Goal: Transaction & Acquisition: Purchase product/service

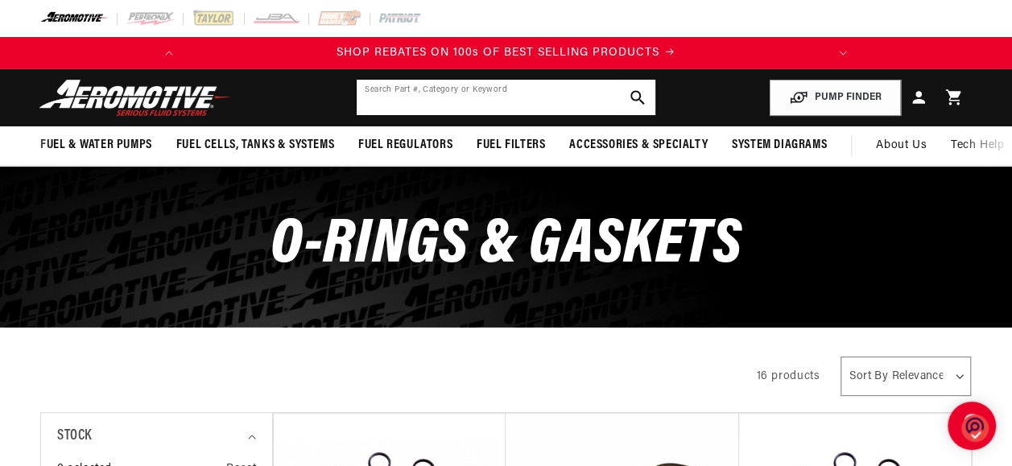
click at [403, 92] on input "text" at bounding box center [506, 97] width 298 height 35
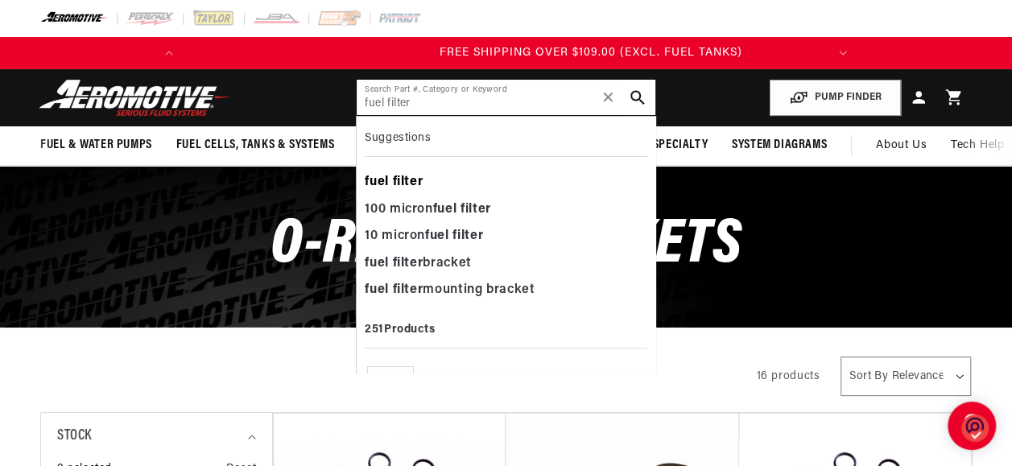
scroll to position [0, 637]
type input "fuel filter"
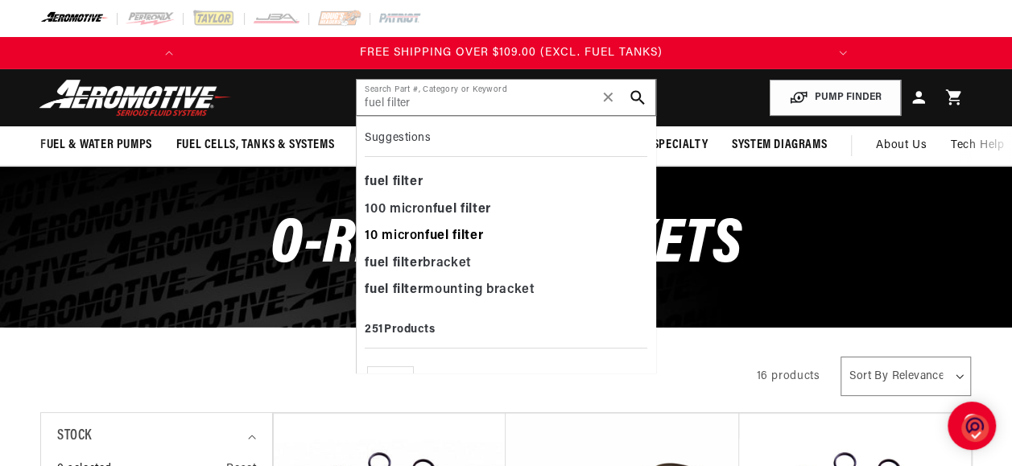
click at [475, 236] on b "filter" at bounding box center [467, 235] width 31 height 13
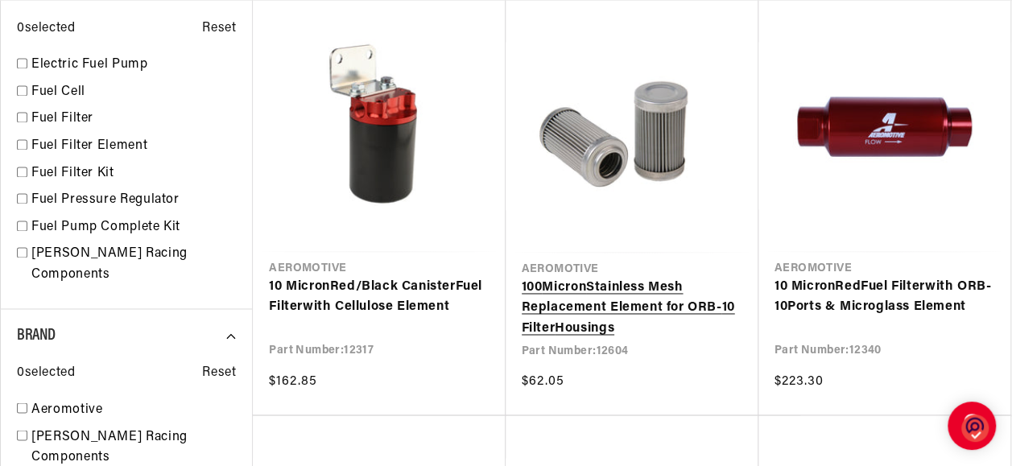
scroll to position [0, 637]
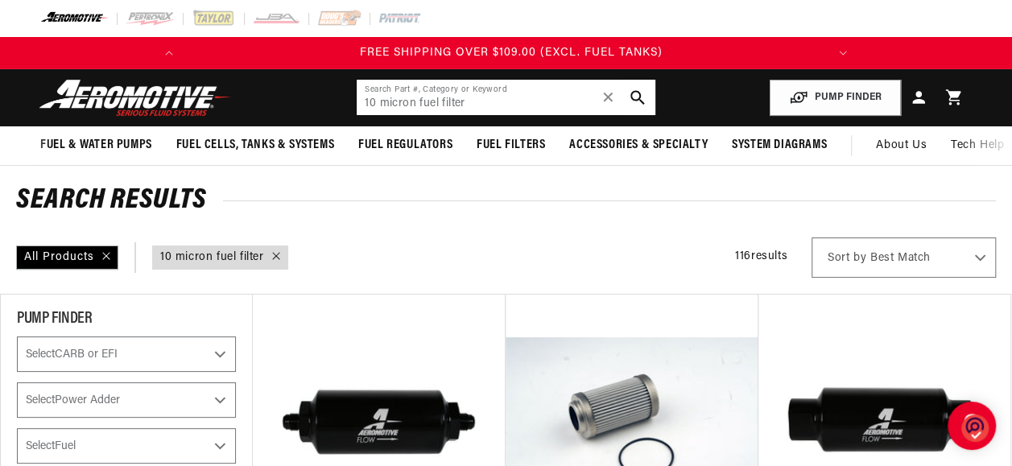
click at [509, 102] on input "10 micron fuel filter" at bounding box center [506, 97] width 298 height 35
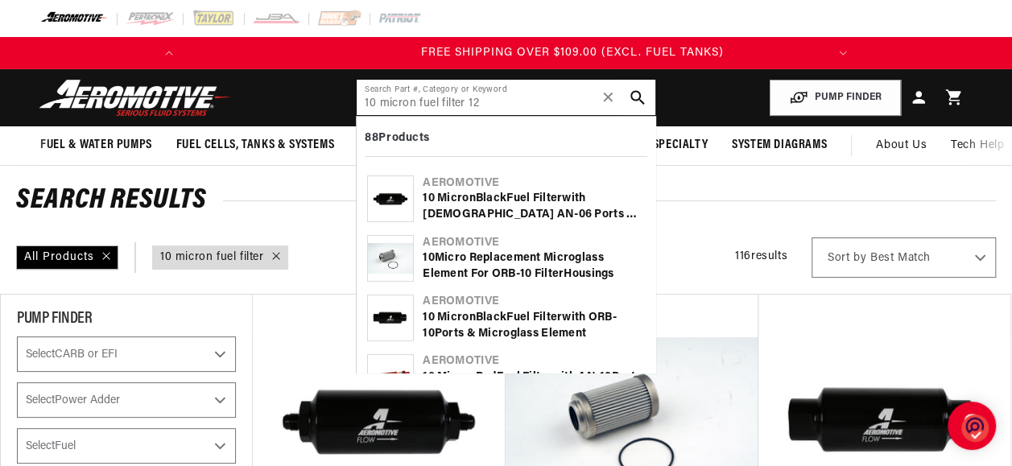
scroll to position [0, 637]
click at [510, 106] on input "10 micron fuel filter 12" at bounding box center [506, 97] width 298 height 35
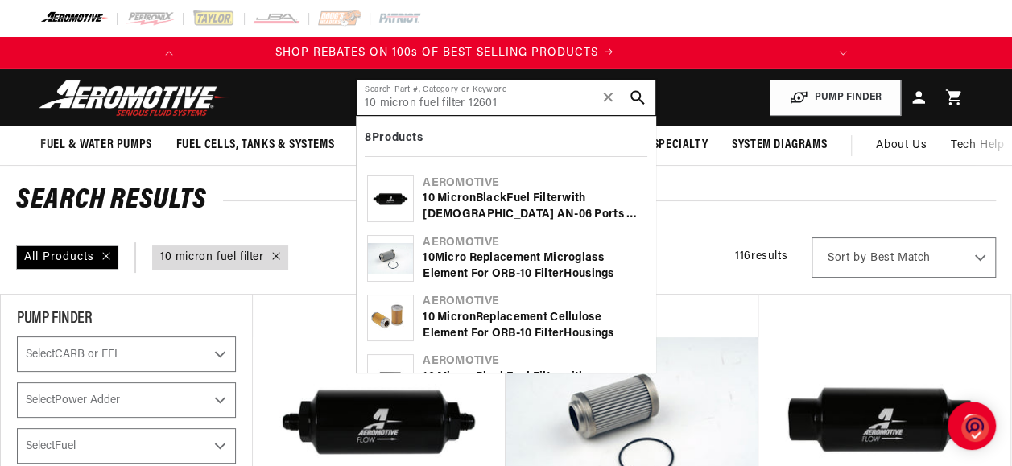
scroll to position [0, 0]
type input "10 micron fuel filter 12601"
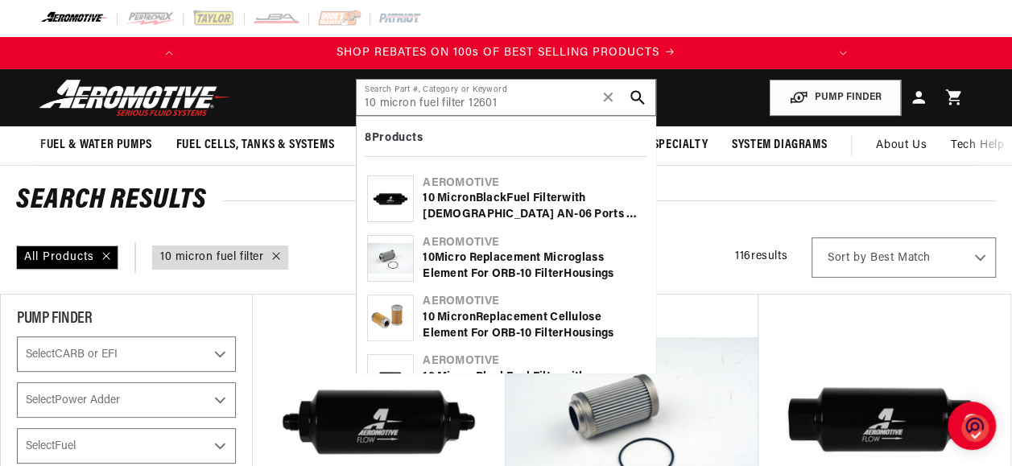
click at [543, 256] on div "10 Micro Replacement Microglass Element for ORB- 10 Filter Housings" at bounding box center [533, 265] width 221 height 31
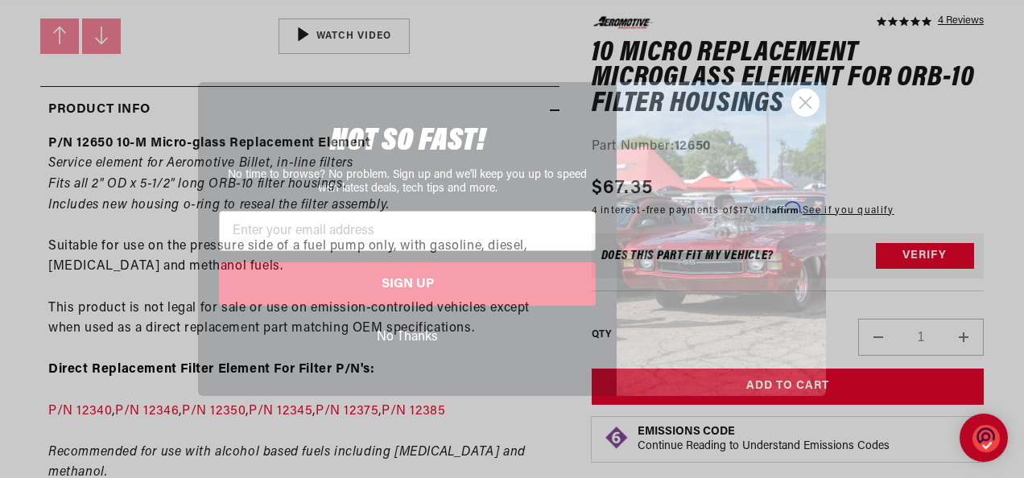
click at [417, 328] on button "No Thanks" at bounding box center [407, 337] width 377 height 31
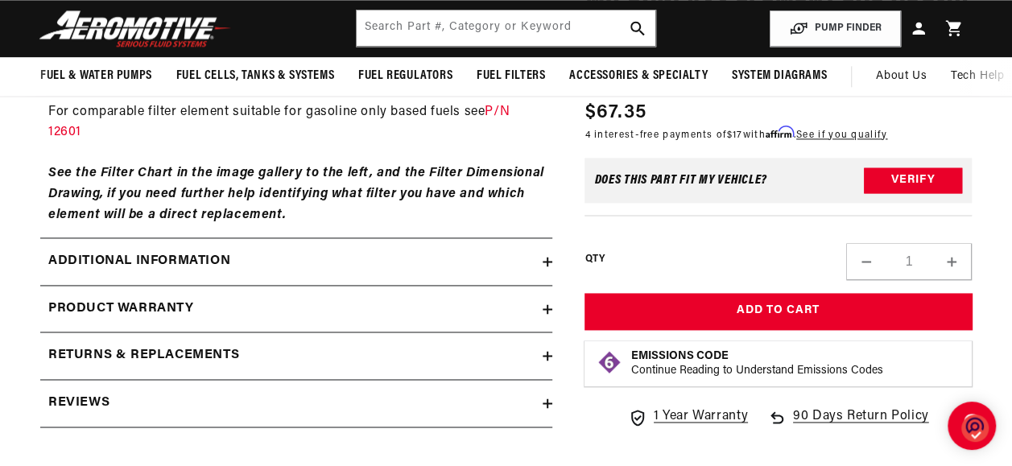
click at [547, 257] on icon at bounding box center [547, 262] width 0 height 10
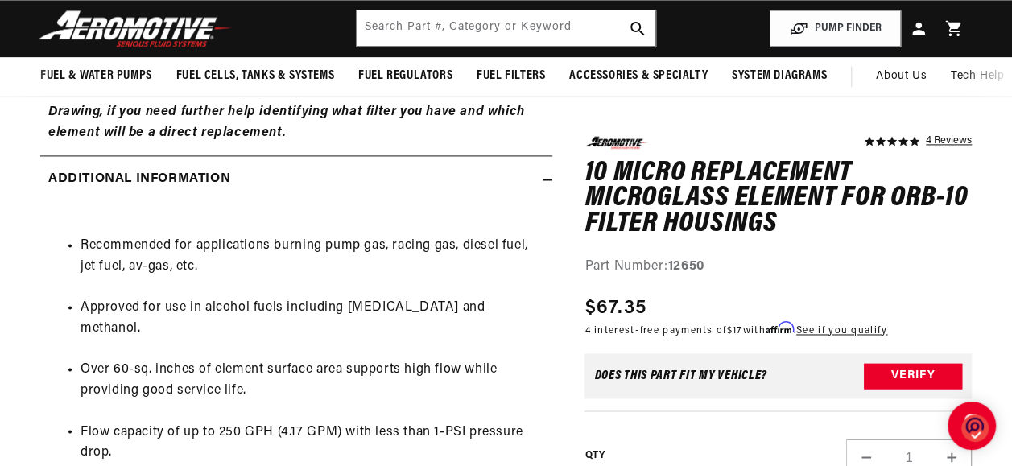
scroll to position [966, 0]
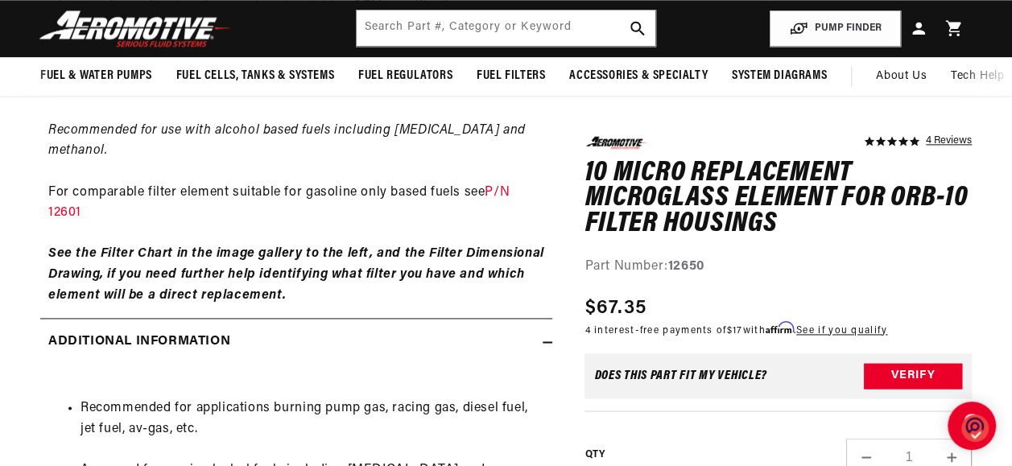
click at [545, 337] on icon at bounding box center [548, 342] width 10 height 10
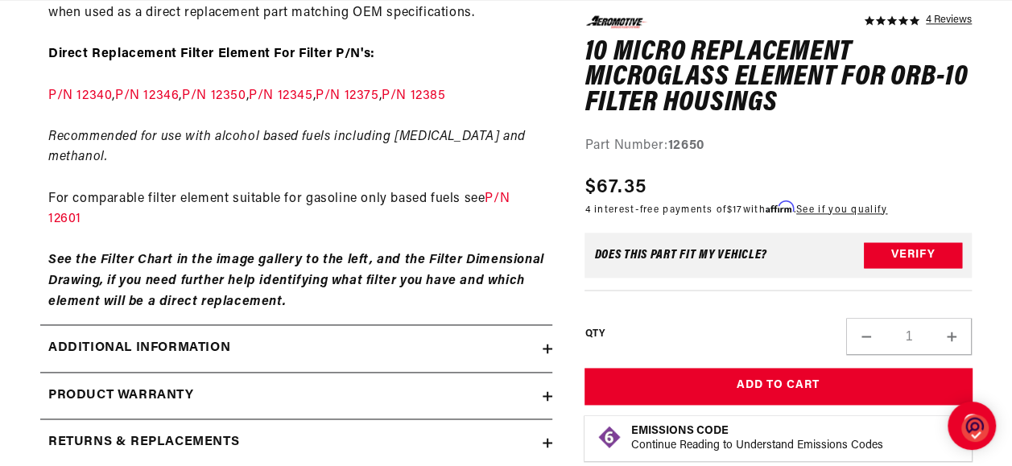
scroll to position [0, 0]
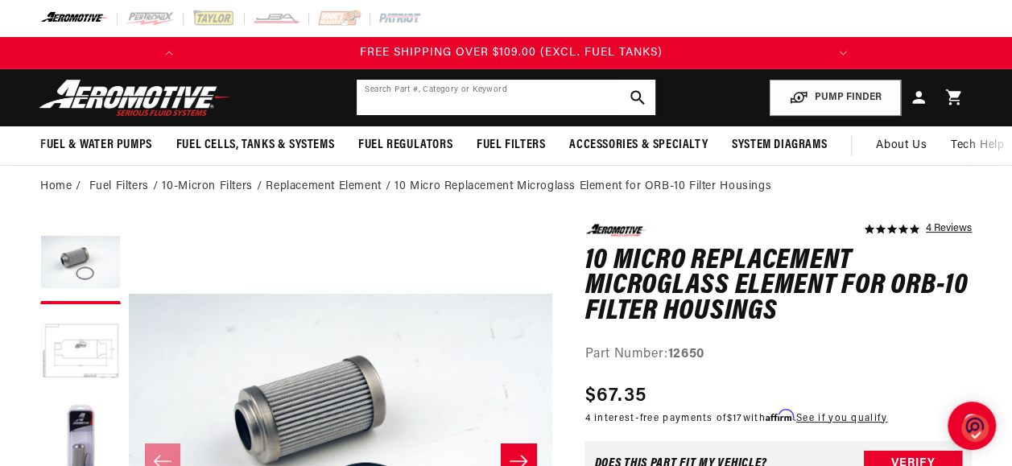
click at [440, 97] on input "text" at bounding box center [506, 97] width 298 height 35
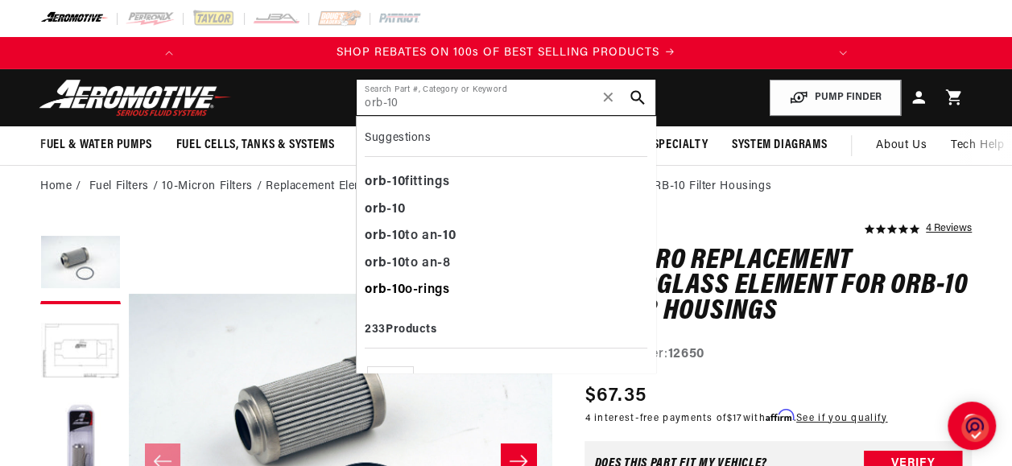
type input "orb-10"
click at [418, 289] on div "orb - 10 o-rings" at bounding box center [506, 290] width 282 height 27
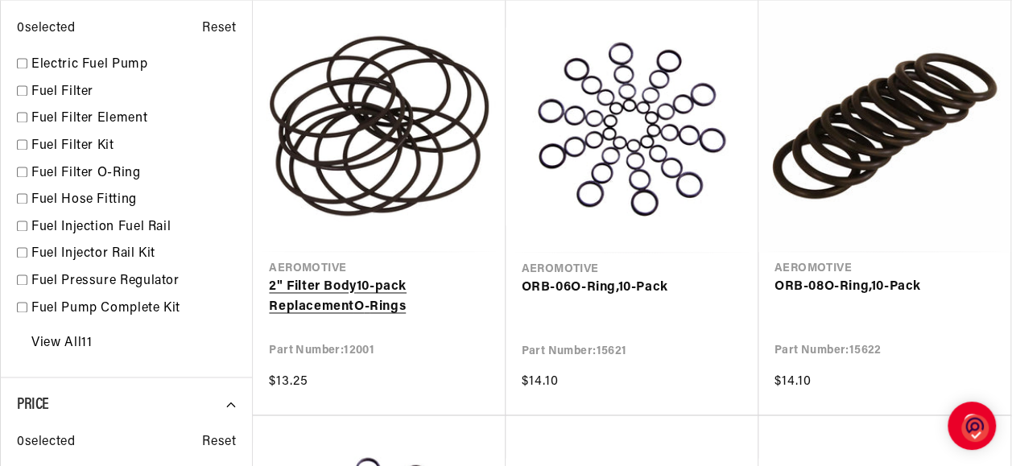
scroll to position [0, 476]
click at [366, 277] on link "2" Filter Body 10 -pack Replacement O - Rings" at bounding box center [379, 297] width 220 height 41
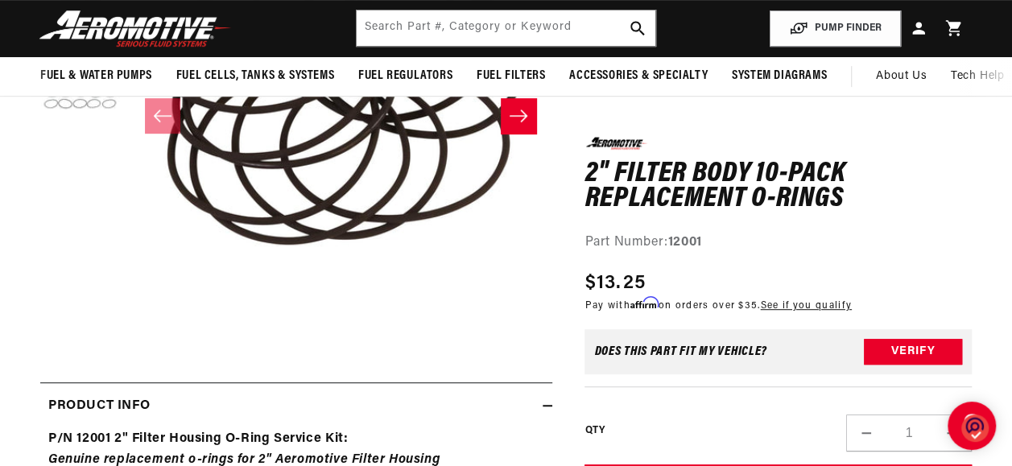
scroll to position [322, 0]
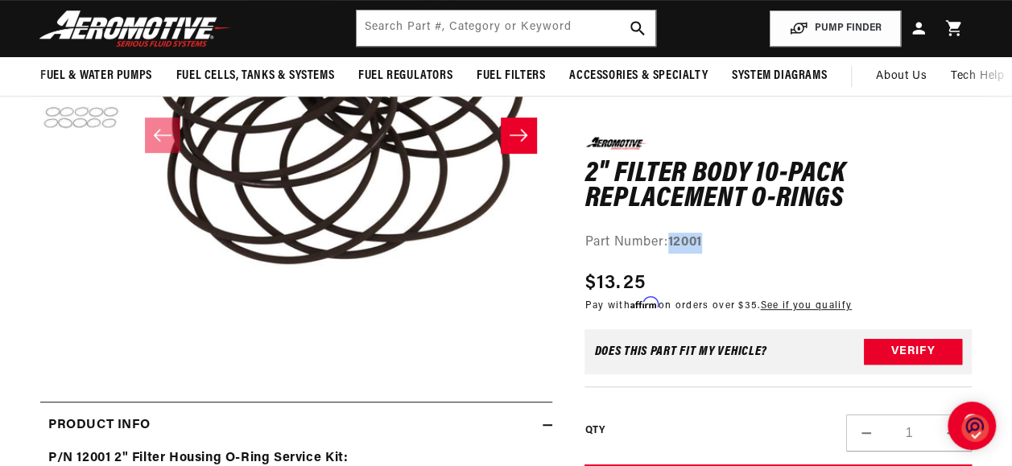
drag, startPoint x: 673, startPoint y: 239, endPoint x: 724, endPoint y: 230, distance: 51.5
click at [724, 230] on div "0.0 star rating Write a review 2" Filter Body 10-pack Replacement O-Rings 2" Fi…" at bounding box center [777, 195] width 387 height 116
drag, startPoint x: 724, startPoint y: 230, endPoint x: 697, endPoint y: 237, distance: 27.3
copy strong "12001"
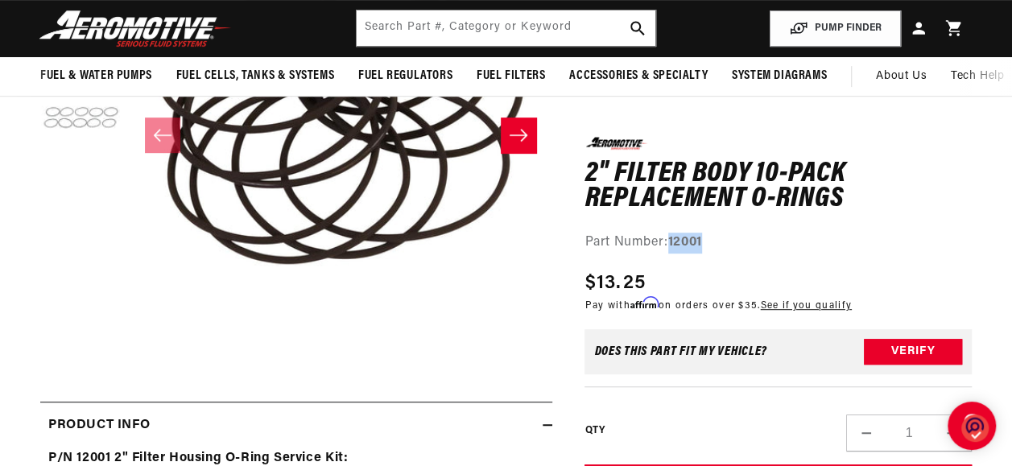
scroll to position [0, 637]
